Goal: Information Seeking & Learning: Learn about a topic

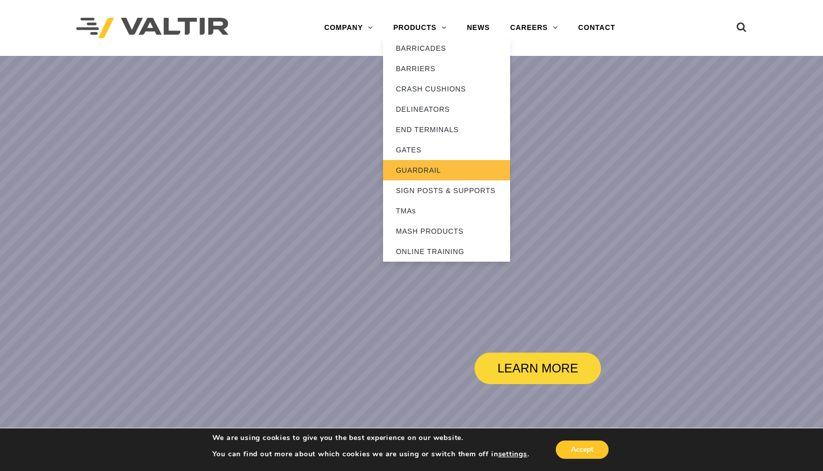
click at [419, 170] on link "GUARDRAIL" at bounding box center [446, 170] width 127 height 20
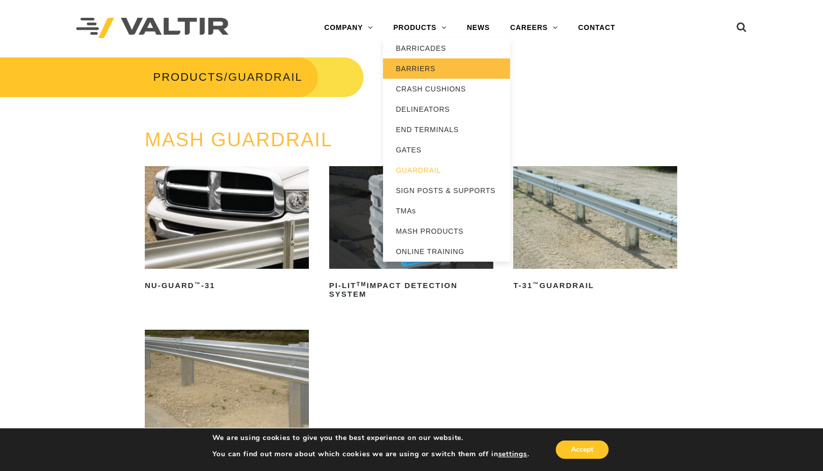
click at [416, 72] on link "BARRIERS" at bounding box center [446, 68] width 127 height 20
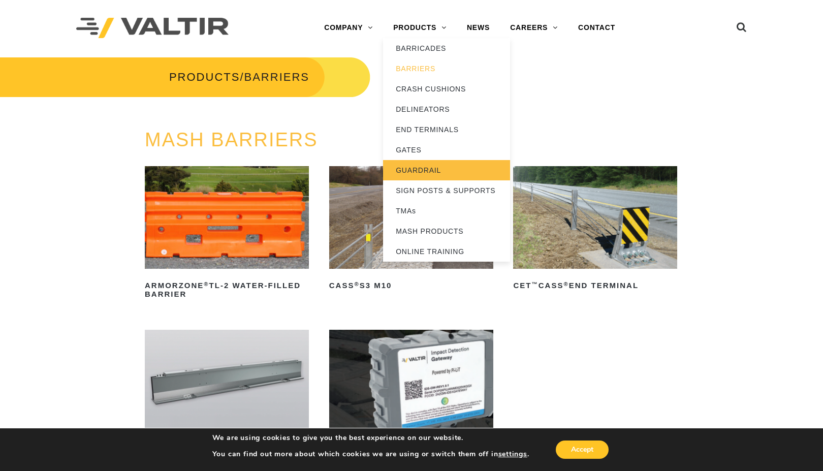
click at [414, 166] on link "GUARDRAIL" at bounding box center [446, 170] width 127 height 20
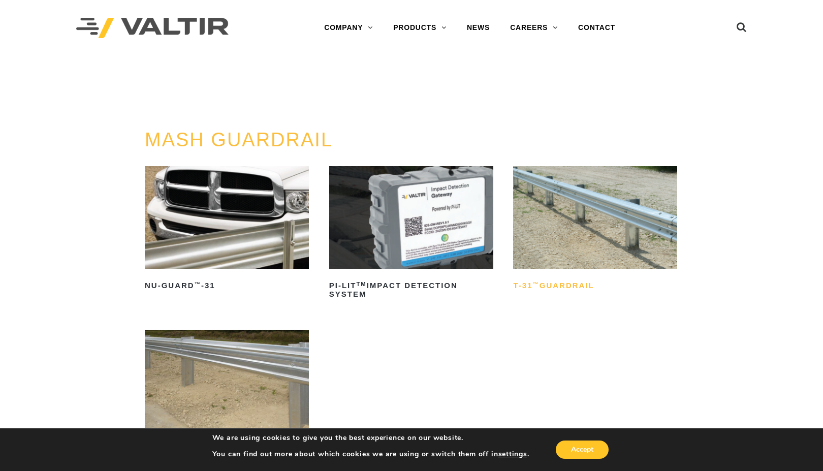
click at [550, 291] on h2 "T-31 ™ Guardrail" at bounding box center [595, 286] width 164 height 16
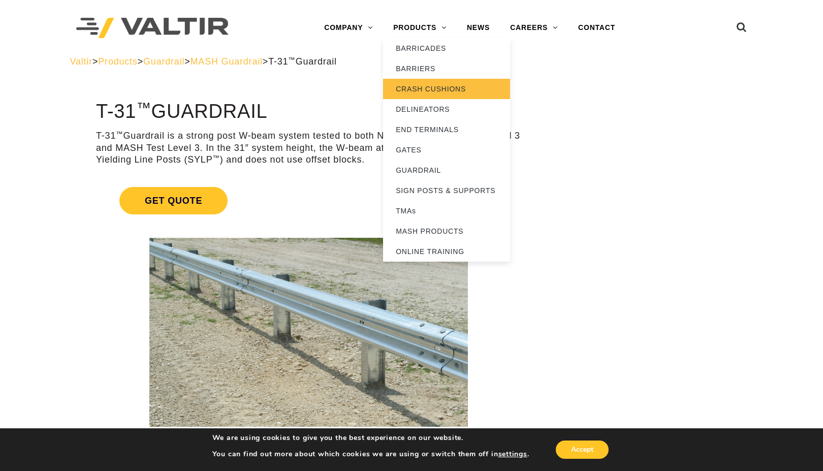
click at [436, 84] on link "CRASH CUSHIONS" at bounding box center [446, 89] width 127 height 20
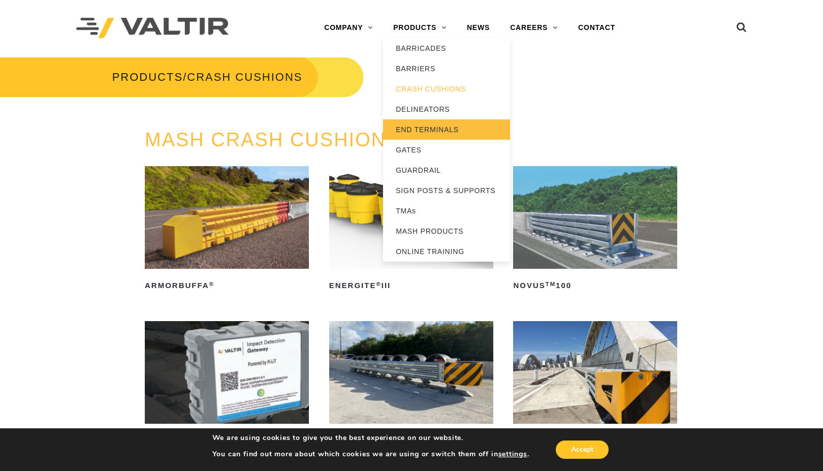
click at [431, 132] on link "END TERMINALS" at bounding box center [446, 129] width 127 height 20
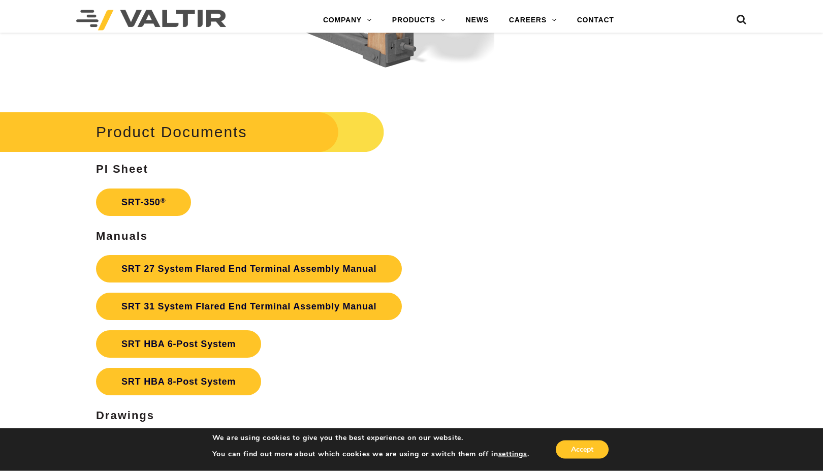
scroll to position [1813, 0]
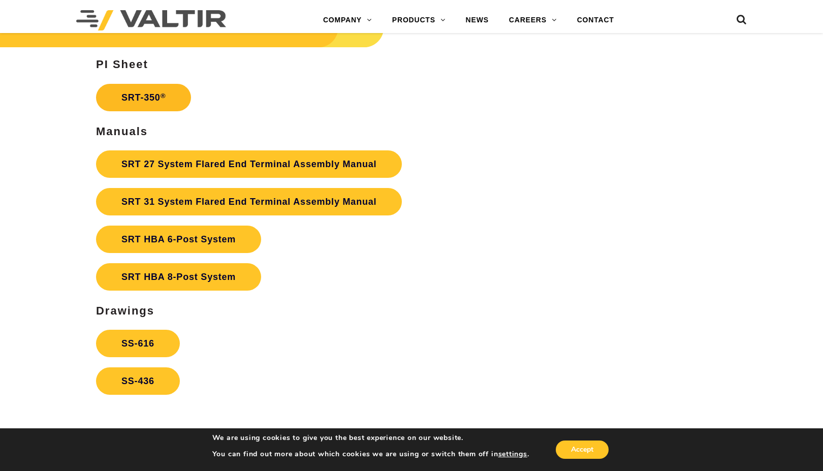
click at [140, 102] on link "SRT-350 ®" at bounding box center [143, 97] width 95 height 27
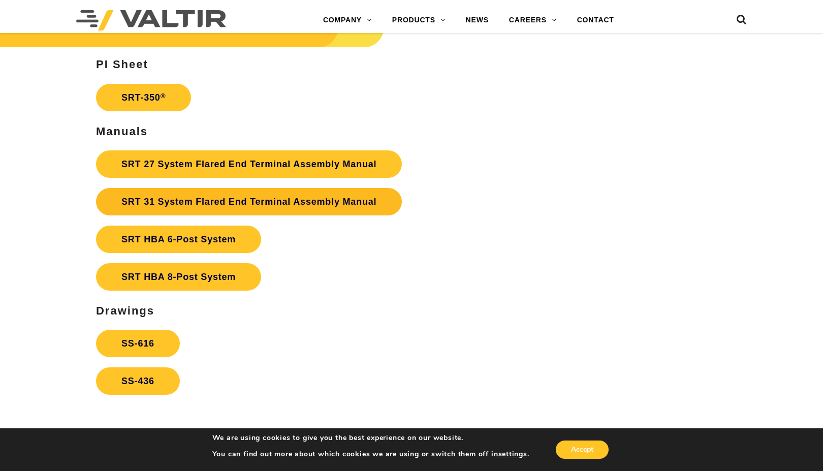
click at [232, 202] on link "SRT 31 System Flared End Terminal Assembly Manual" at bounding box center [249, 201] width 306 height 27
